Goal: Task Accomplishment & Management: Manage account settings

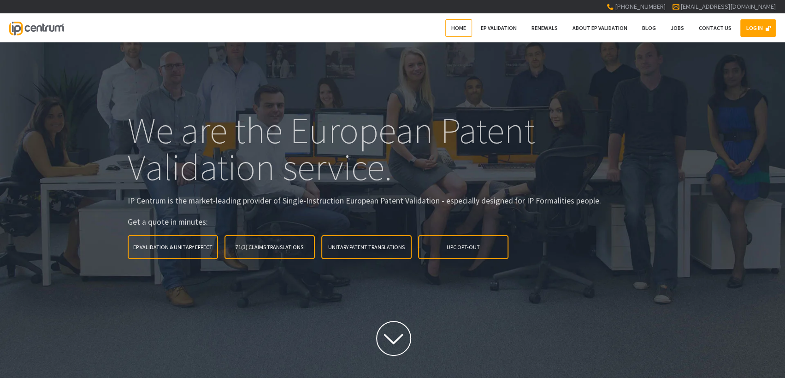
click at [754, 31] on link "LOG IN" at bounding box center [757, 28] width 35 height 18
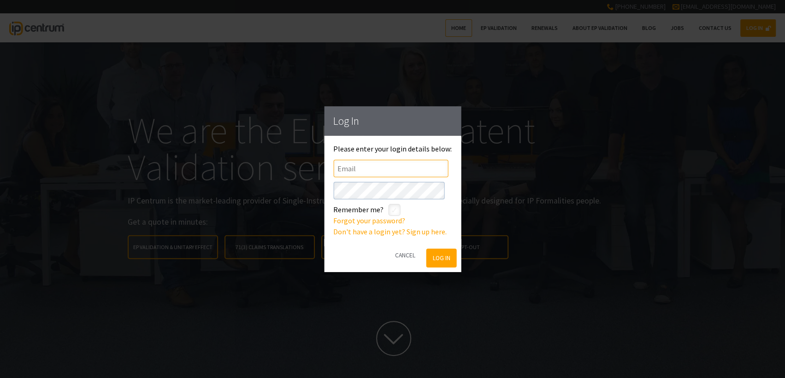
click at [378, 170] on input"] "text" at bounding box center [390, 168] width 115 height 18
type input"] "lmckillop@vennershipley.co.uk"
click button "Log In" at bounding box center [441, 258] width 30 height 19
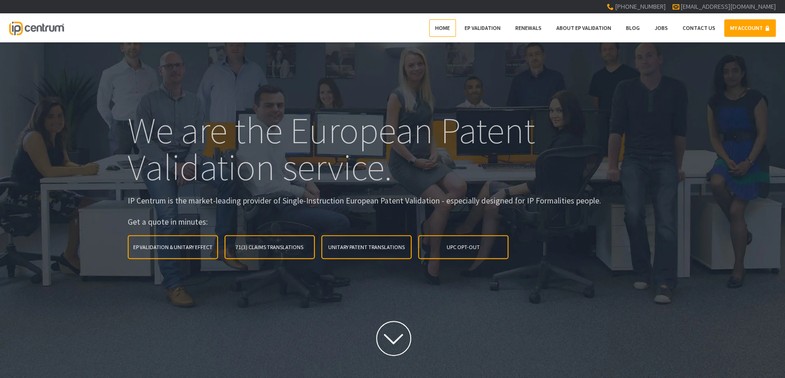
click at [743, 29] on link "MY ACCOUNT" at bounding box center [750, 28] width 52 height 18
